Goal: Task Accomplishment & Management: Manage account settings

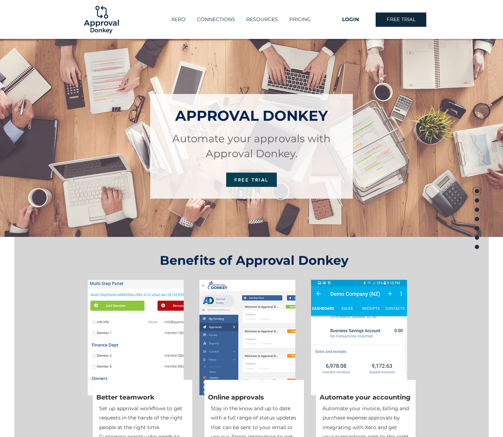
click at [350, 17] on span "LOGIN" at bounding box center [350, 19] width 17 height 7
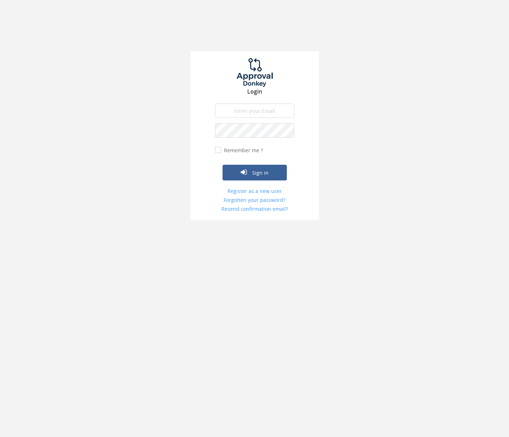
type input "debra@safe.org.nz"
click at [228, 173] on button "Sign in" at bounding box center [254, 173] width 64 height 16
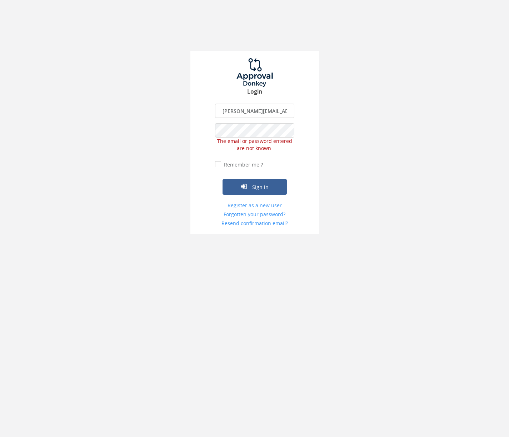
click at [217, 162] on input "Remember me ?" at bounding box center [217, 164] width 5 height 5
checkbox input "true"
click at [231, 213] on link "Forgotten your password?" at bounding box center [254, 214] width 79 height 7
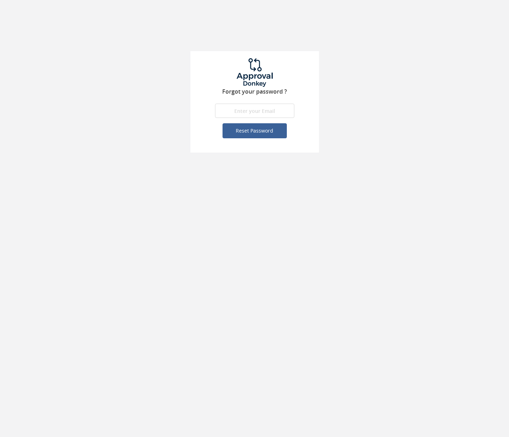
type input "debra@safe.org.nz"
click at [225, 130] on button "Reset Password" at bounding box center [254, 130] width 64 height 15
click at [244, 133] on button "Reset Password" at bounding box center [254, 130] width 64 height 15
